Goal: Check status

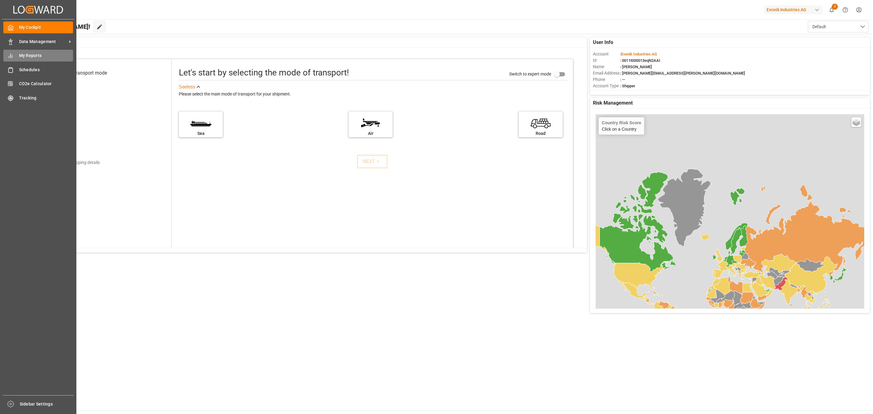
click at [36, 56] on span "My Reports" at bounding box center [46, 55] width 54 height 6
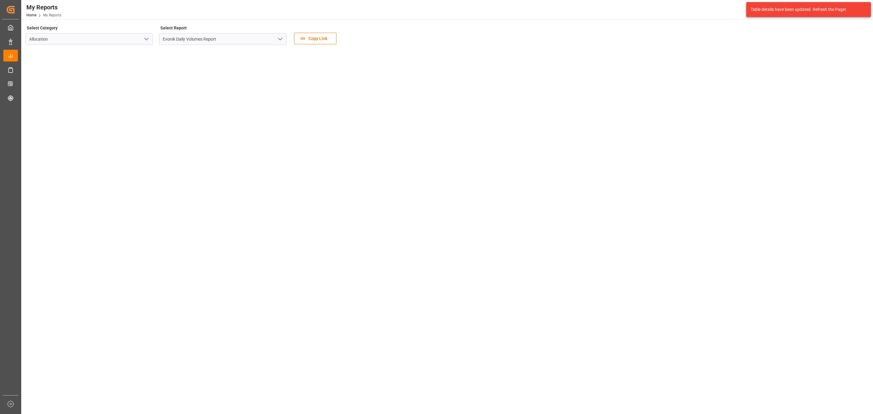
click at [278, 38] on polyline "open menu" at bounding box center [280, 39] width 4 height 2
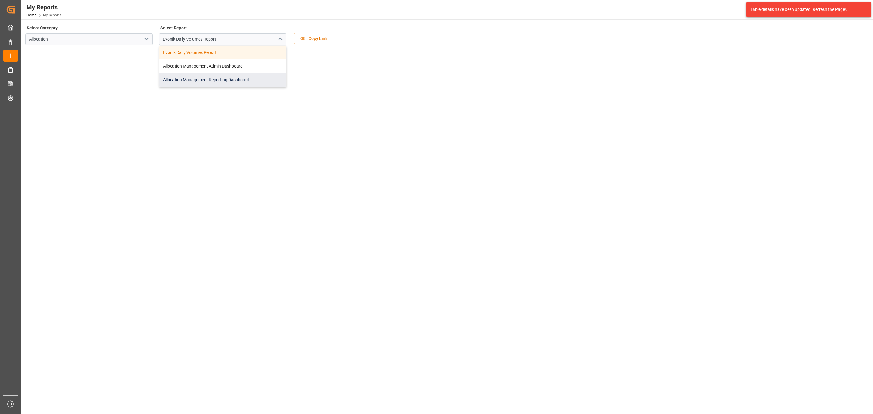
click at [207, 78] on div "Allocation Management Reporting Dashboard" at bounding box center [222, 80] width 127 height 14
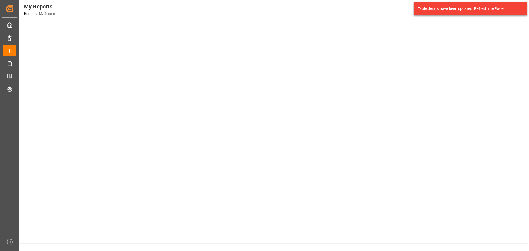
scroll to position [29, 0]
